Goal: Task Accomplishment & Management: Complete application form

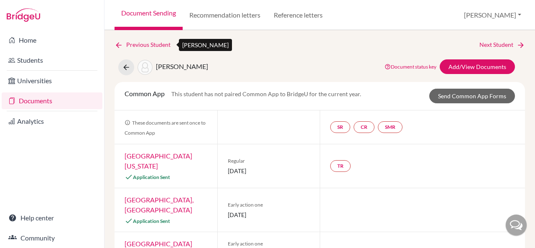
click at [122, 45] on icon at bounding box center [119, 45] width 8 height 8
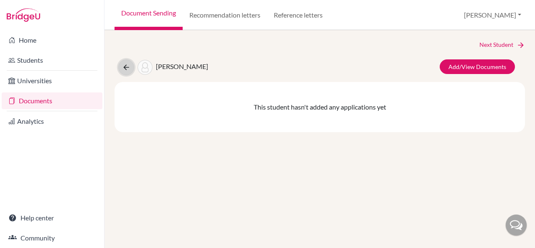
click at [127, 66] on icon at bounding box center [126, 67] width 8 height 8
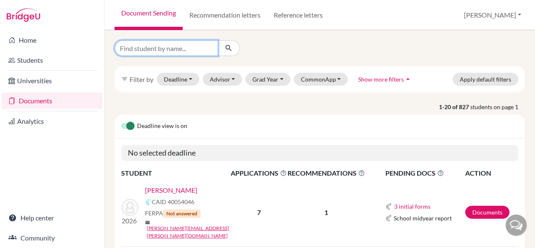
click at [169, 47] on input "Find student by name..." at bounding box center [167, 48] width 104 height 16
type input "ameya"
click button "submit" at bounding box center [229, 48] width 22 height 16
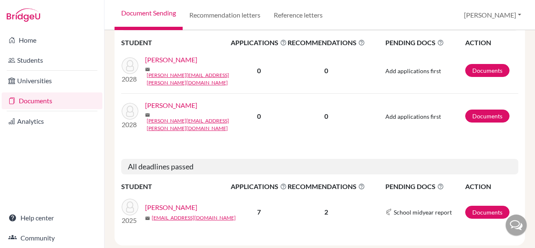
scroll to position [136, 0]
click at [186, 202] on link "Meera Mundkur, Ameya" at bounding box center [171, 207] width 52 height 10
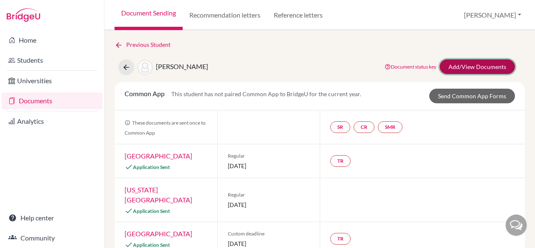
click at [467, 65] on link "Add/View Documents" at bounding box center [477, 66] width 75 height 15
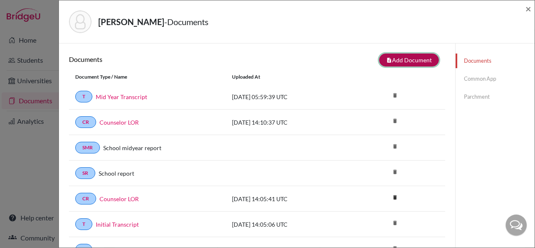
click at [406, 59] on button "note_add Add Document" at bounding box center [409, 59] width 60 height 13
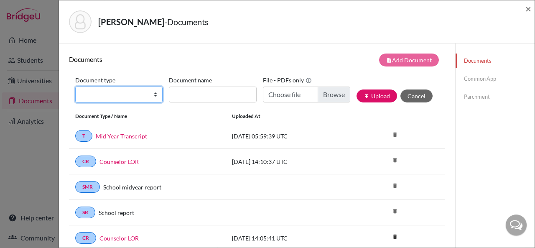
click at [153, 94] on select "Change explanation for Common App reports Counselor recommendation Internationa…" at bounding box center [118, 95] width 87 height 16
select select "46"
click at [75, 87] on select "Change explanation for Common App reports Counselor recommendation Internationa…" at bounding box center [118, 95] width 87 height 16
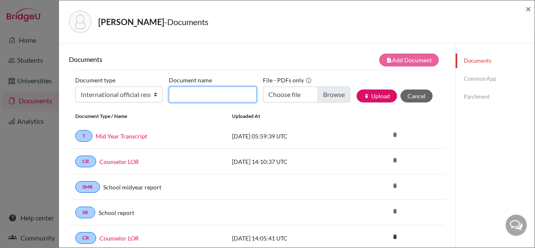
click at [209, 96] on input "Document name" at bounding box center [212, 95] width 87 height 16
type input "A Level Board Results"
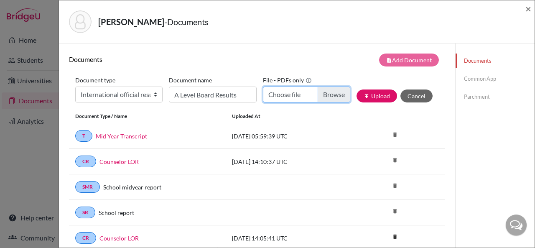
click at [290, 92] on input "Choose file" at bounding box center [306, 95] width 87 height 16
type input "C:\fakepath\Ameya Mundkur_A Level Board Statement of Results.pdf"
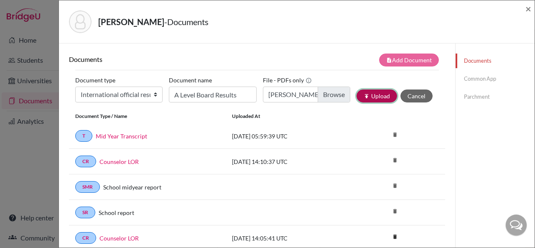
click at [364, 97] on icon "publish" at bounding box center [367, 96] width 6 height 6
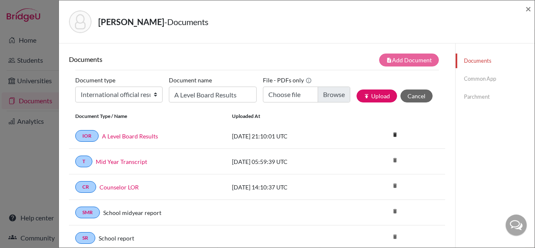
click at [466, 92] on link "Parchment" at bounding box center [495, 96] width 79 height 15
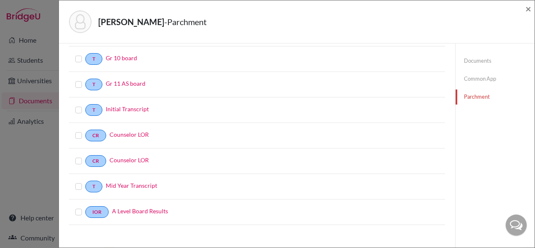
scroll to position [200, 0]
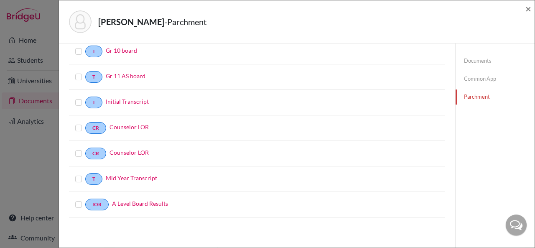
click at [85, 199] on label at bounding box center [85, 199] width 0 height 0
click at [0, 0] on input "checkbox" at bounding box center [0, 0] width 0 height 0
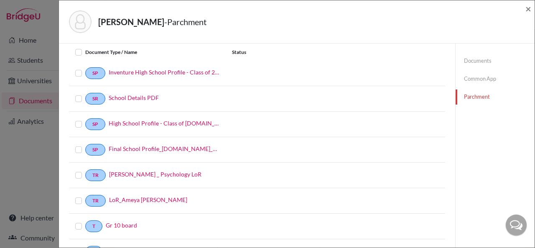
scroll to position [0, 0]
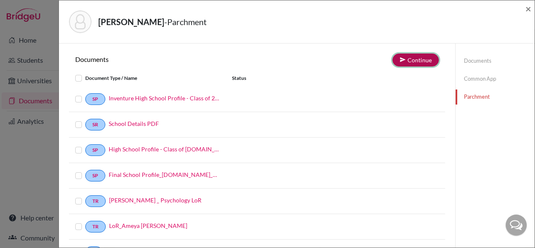
click at [407, 60] on button "Continue" at bounding box center [415, 59] width 46 height 13
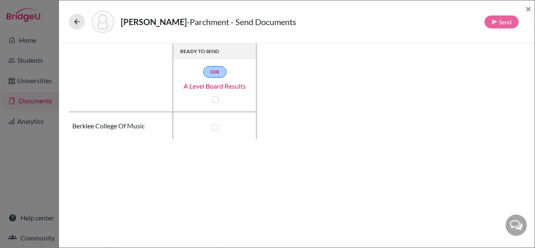
click at [216, 127] on label at bounding box center [215, 127] width 7 height 7
click at [216, 127] on input "checkbox" at bounding box center [213, 126] width 7 height 8
checkbox input "true"
click at [503, 23] on button "Send" at bounding box center [501, 21] width 34 height 13
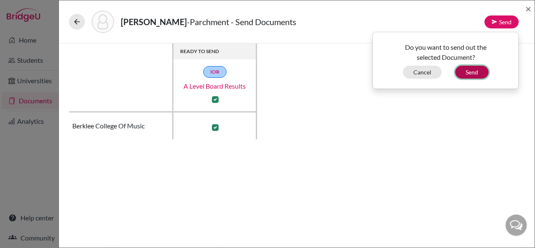
click at [468, 71] on button "Send" at bounding box center [471, 72] width 33 height 13
checkbox input "false"
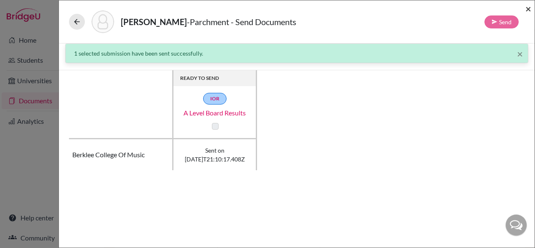
click at [528, 8] on span "×" at bounding box center [528, 9] width 6 height 12
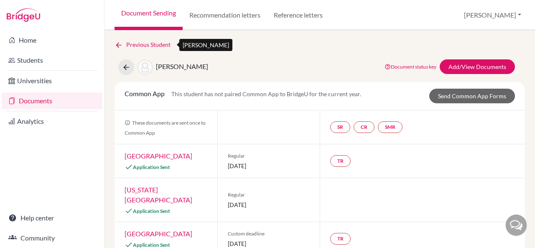
click at [120, 44] on icon at bounding box center [119, 45] width 8 height 8
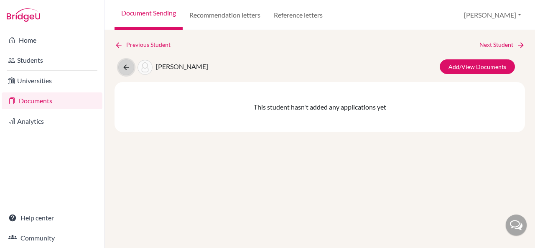
click at [120, 66] on button at bounding box center [126, 67] width 16 height 16
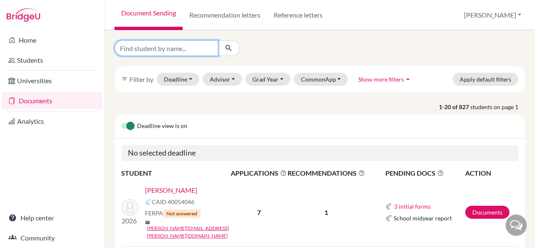
click at [171, 48] on input "Find student by name..." at bounding box center [167, 48] width 104 height 16
type input "aditya narayan"
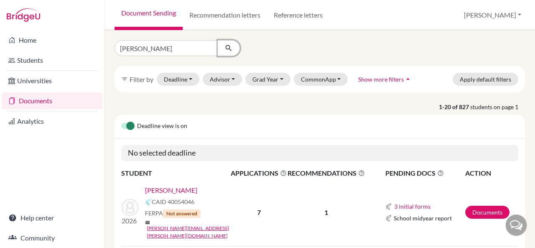
click at [232, 47] on icon "submit" at bounding box center [228, 48] width 8 height 8
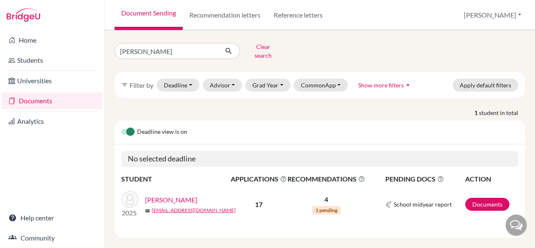
click at [179, 195] on link "Narayan, Aditya" at bounding box center [171, 200] width 52 height 10
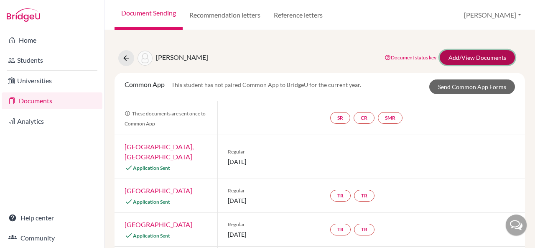
click at [447, 56] on link "Add/View Documents" at bounding box center [477, 57] width 75 height 15
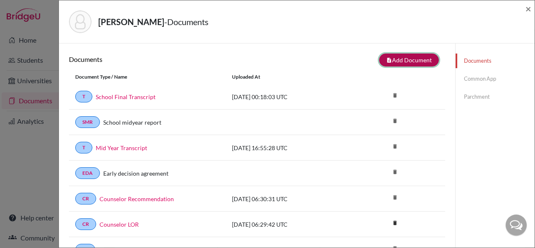
click at [392, 60] on button "note_add Add Document" at bounding box center [409, 59] width 60 height 13
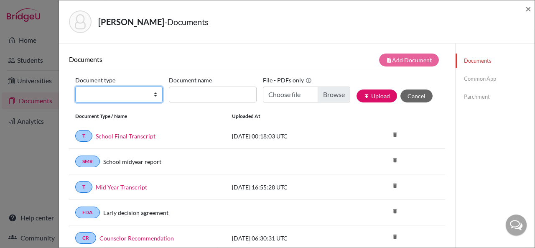
click at [154, 94] on select "Change explanation for Common App reports Counselor recommendation Internationa…" at bounding box center [118, 95] width 87 height 16
select select "46"
click at [75, 87] on select "Change explanation for Common App reports Counselor recommendation Internationa…" at bounding box center [118, 95] width 87 height 16
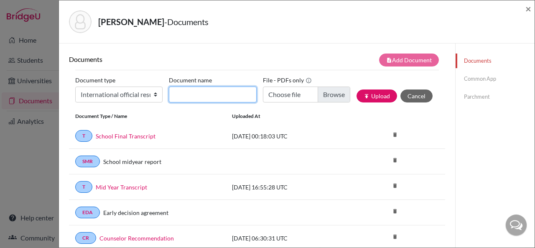
click at [220, 91] on input "Document name" at bounding box center [212, 95] width 87 height 16
type input "A Level Board Results"
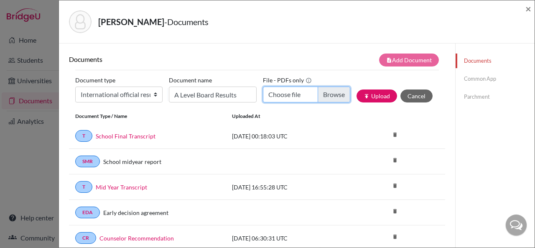
click at [274, 95] on input "Choose file" at bounding box center [306, 95] width 87 height 16
type input "C:\fakepath\Aditya Narayan_A Level Board Statement of Results.pdf"
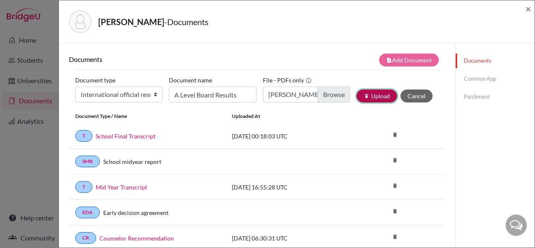
click at [377, 97] on button "publish Upload" at bounding box center [376, 95] width 41 height 13
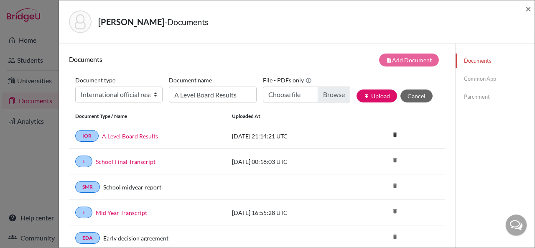
click at [475, 97] on link "Parchment" at bounding box center [495, 96] width 79 height 15
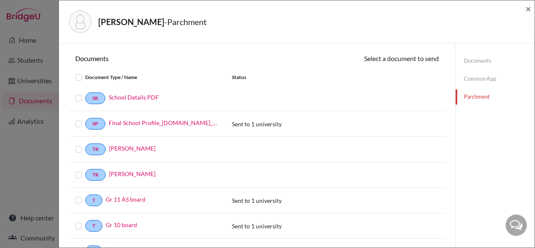
scroll to position [200, 0]
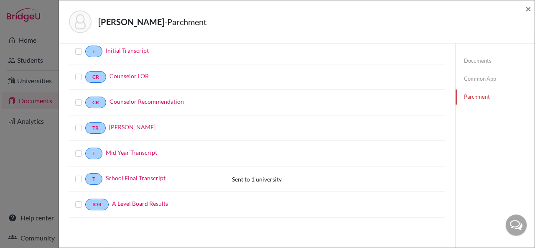
click at [79, 201] on div at bounding box center [80, 204] width 10 height 10
click at [184, 176] on div "School Final Transcript" at bounding box center [160, 178] width 117 height 11
click at [85, 199] on label at bounding box center [85, 199] width 0 height 0
click at [0, 0] on input "checkbox" at bounding box center [0, 0] width 0 height 0
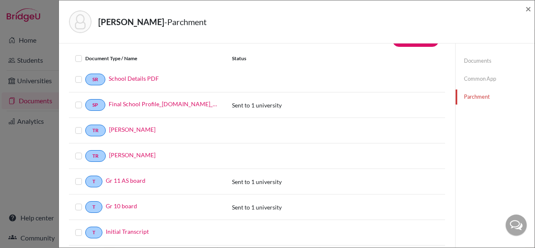
scroll to position [0, 0]
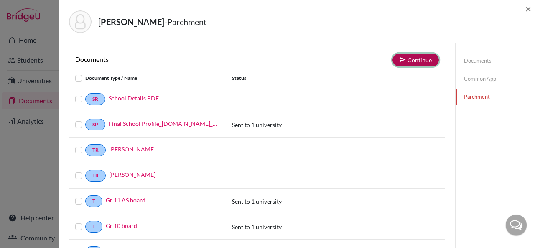
click at [411, 59] on button "Continue" at bounding box center [415, 59] width 46 height 13
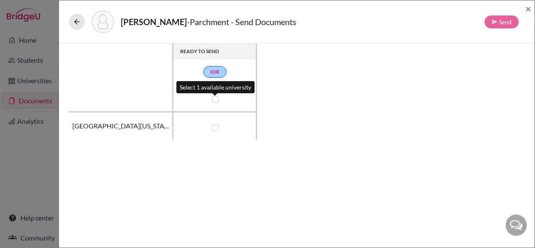
click at [217, 102] on label at bounding box center [215, 99] width 7 height 7
click at [216, 102] on input "checkbox" at bounding box center [213, 98] width 7 height 8
checkbox input "true"
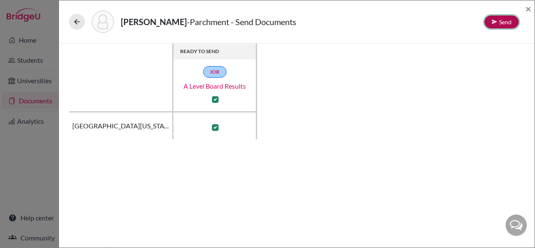
click at [500, 17] on button "Send" at bounding box center [501, 21] width 34 height 13
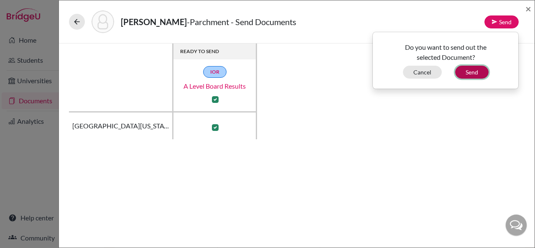
click at [477, 70] on button "Send" at bounding box center [471, 72] width 33 height 13
checkbox input "false"
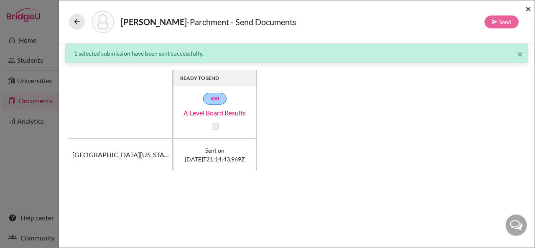
click at [529, 7] on span "×" at bounding box center [528, 9] width 6 height 12
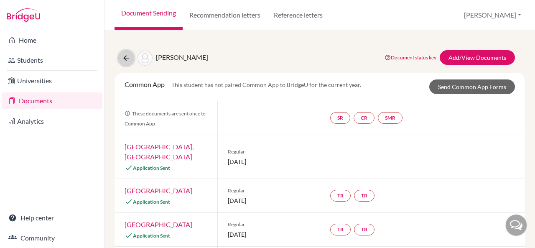
click at [125, 58] on icon at bounding box center [126, 58] width 8 height 8
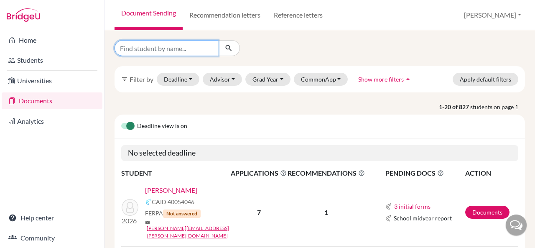
click at [178, 52] on input "Find student by name..." at bounding box center [167, 48] width 104 height 16
type input "[PERSON_NAME]"
click button "submit" at bounding box center [229, 48] width 22 height 16
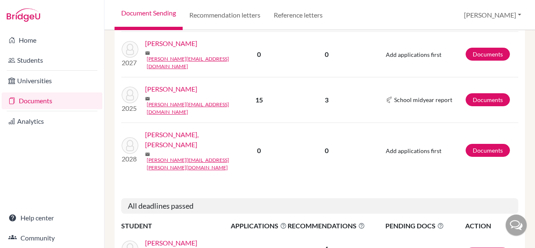
scroll to position [201, 0]
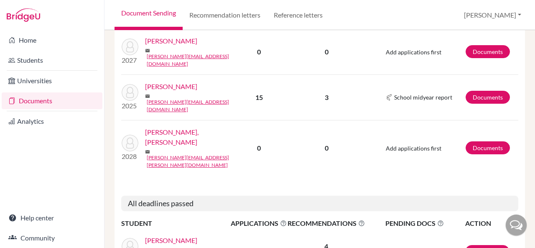
click at [179, 235] on link "[PERSON_NAME]" at bounding box center [171, 240] width 52 height 10
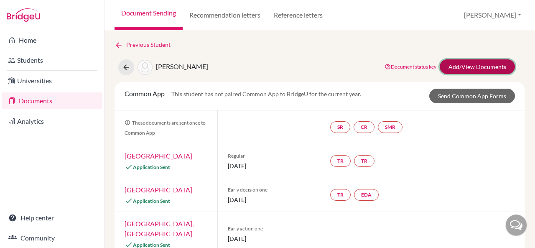
click at [449, 64] on link "Add/View Documents" at bounding box center [477, 66] width 75 height 15
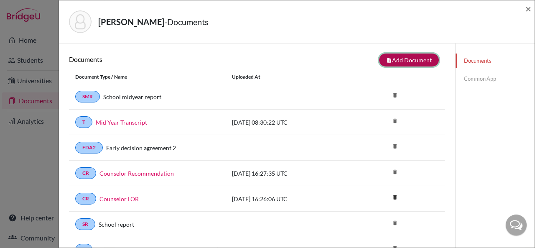
click at [386, 57] on icon "note_add" at bounding box center [389, 60] width 6 height 6
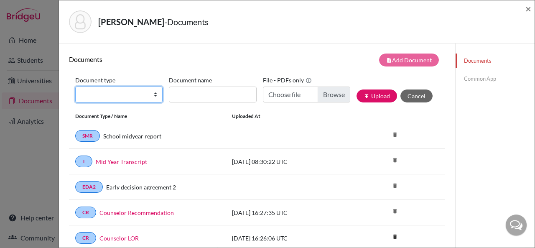
click at [153, 92] on select "Change explanation for Common App reports Counselor recommendation Internationa…" at bounding box center [118, 95] width 87 height 16
select select "46"
click at [75, 87] on select "Change explanation for Common App reports Counselor recommendation Internationa…" at bounding box center [118, 95] width 87 height 16
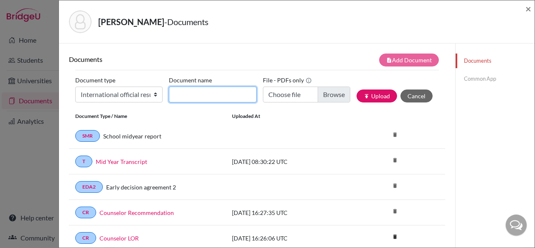
click at [181, 94] on input "Document name" at bounding box center [212, 95] width 87 height 16
type input "A Level Board Results"
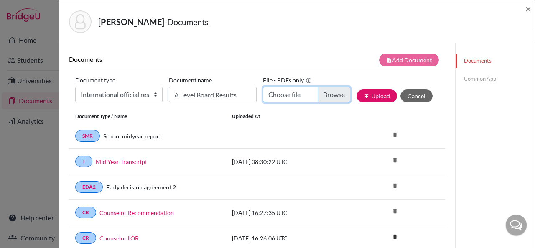
click at [273, 94] on input "Choose file" at bounding box center [306, 95] width 87 height 16
type input "C:\fakepath\[PERSON_NAME] Level Board Statement of Results.pdf"
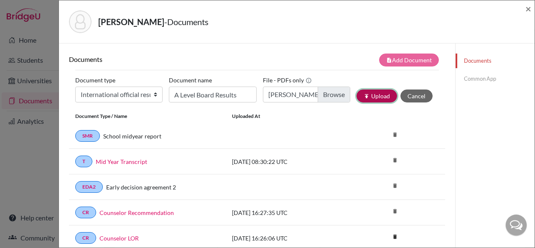
click at [367, 96] on button "publish Upload" at bounding box center [376, 95] width 41 height 13
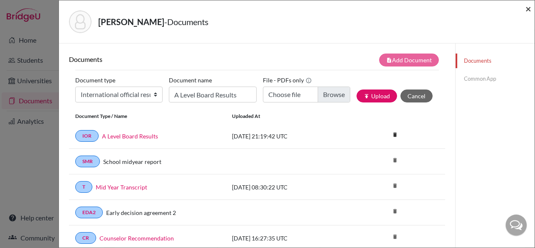
click at [527, 7] on span "×" at bounding box center [528, 9] width 6 height 12
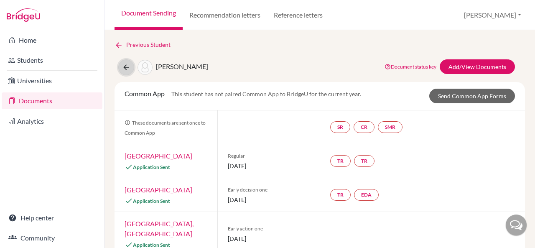
click at [128, 66] on icon at bounding box center [126, 67] width 8 height 8
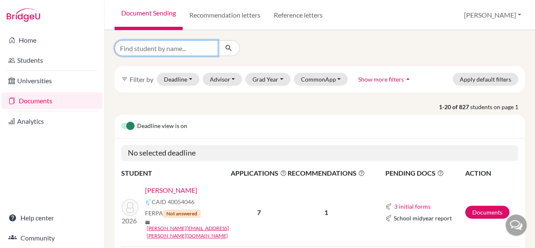
drag, startPoint x: 0, startPoint y: 0, endPoint x: 171, endPoint y: 48, distance: 177.7
click at [171, 48] on input "Find student by name..." at bounding box center [167, 48] width 104 height 16
type input "aarav mittal"
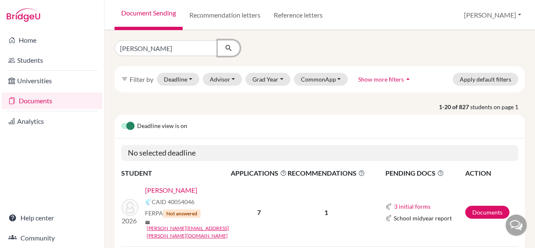
click at [229, 53] on button "submit" at bounding box center [229, 48] width 22 height 16
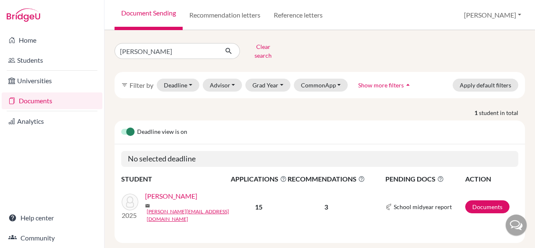
click at [163, 193] on link "[PERSON_NAME]" at bounding box center [171, 196] width 52 height 10
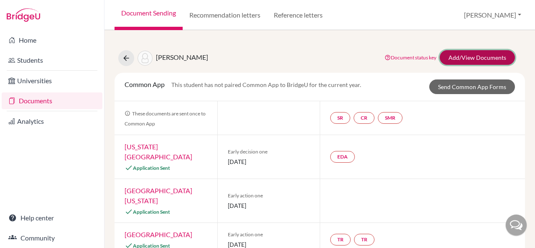
click at [448, 55] on link "Add/View Documents" at bounding box center [477, 57] width 75 height 15
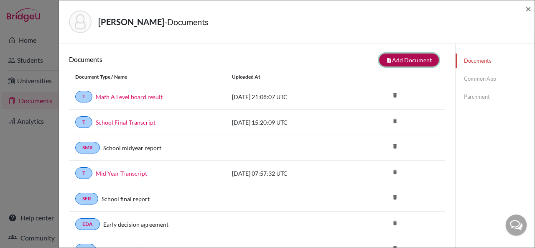
click at [402, 61] on button "note_add Add Document" at bounding box center [409, 59] width 60 height 13
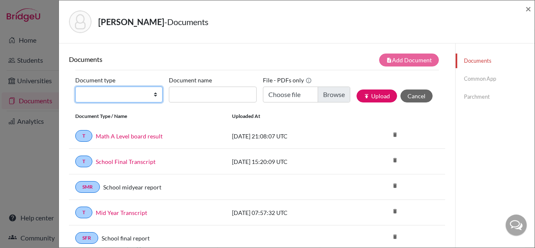
click at [150, 95] on select "Change explanation for Common App reports Counselor recommendation Internationa…" at bounding box center [118, 95] width 87 height 16
select select "46"
click at [75, 87] on select "Change explanation for Common App reports Counselor recommendation Internationa…" at bounding box center [118, 95] width 87 height 16
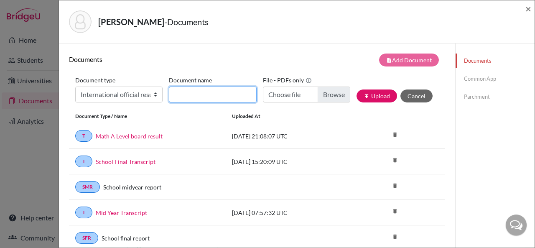
click at [193, 93] on input "Document name" at bounding box center [212, 95] width 87 height 16
type input "A Level Board Results"
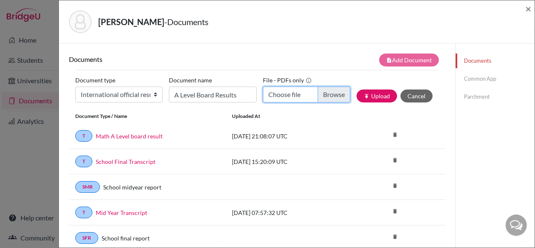
click at [285, 90] on input "Choose file" at bounding box center [306, 95] width 87 height 16
type input "C:\fakepath\Aarav Mittal_A Level Board Statement of Results.pdf"
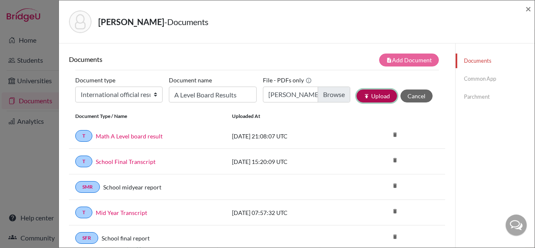
click at [364, 97] on button "publish Upload" at bounding box center [376, 95] width 41 height 13
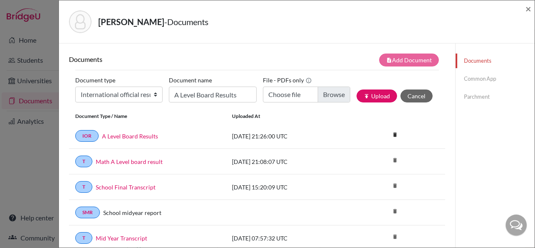
click at [473, 93] on link "Parchment" at bounding box center [495, 96] width 79 height 15
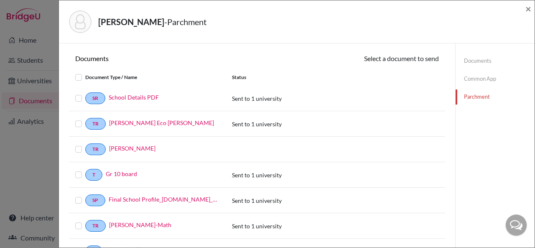
scroll to position [225, 0]
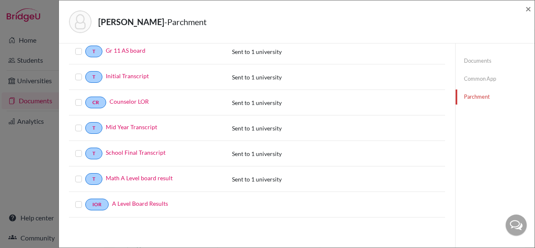
click at [85, 199] on label at bounding box center [85, 199] width 0 height 0
click at [0, 0] on input "checkbox" at bounding box center [0, 0] width 0 height 0
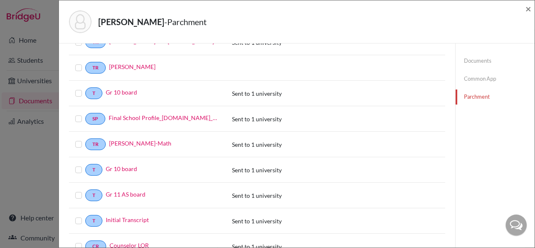
scroll to position [0, 0]
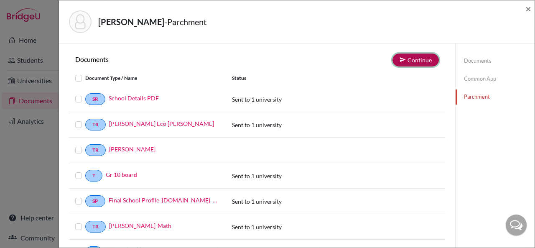
click at [411, 59] on button "Continue" at bounding box center [415, 59] width 46 height 13
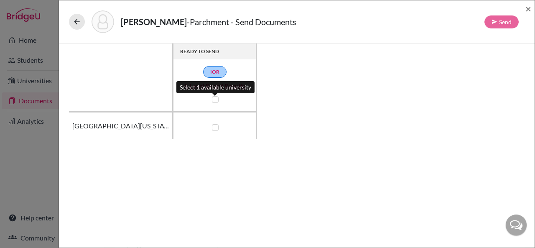
click at [213, 97] on label at bounding box center [215, 99] width 7 height 7
click at [213, 97] on input "checkbox" at bounding box center [213, 98] width 7 height 8
checkbox input "true"
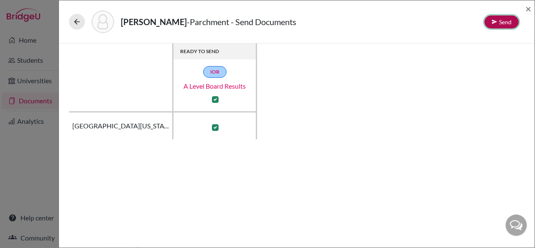
click at [509, 18] on button "Send" at bounding box center [501, 21] width 34 height 13
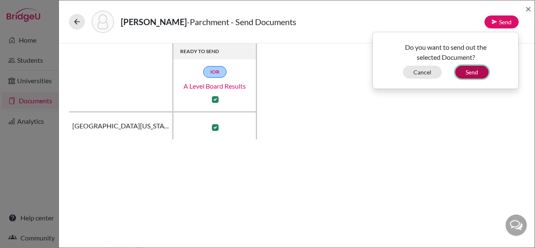
click at [478, 72] on button "Send" at bounding box center [471, 72] width 33 height 13
checkbox input "false"
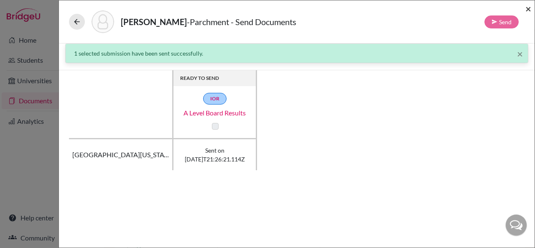
click at [529, 8] on span "×" at bounding box center [528, 9] width 6 height 12
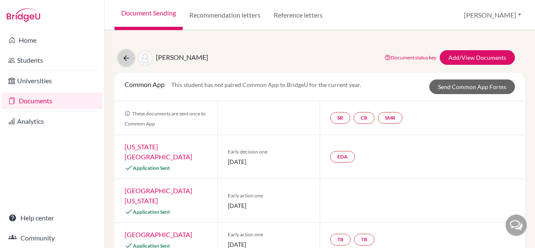
click at [130, 59] on button at bounding box center [126, 58] width 16 height 16
